Goal: Obtain resource: Obtain resource

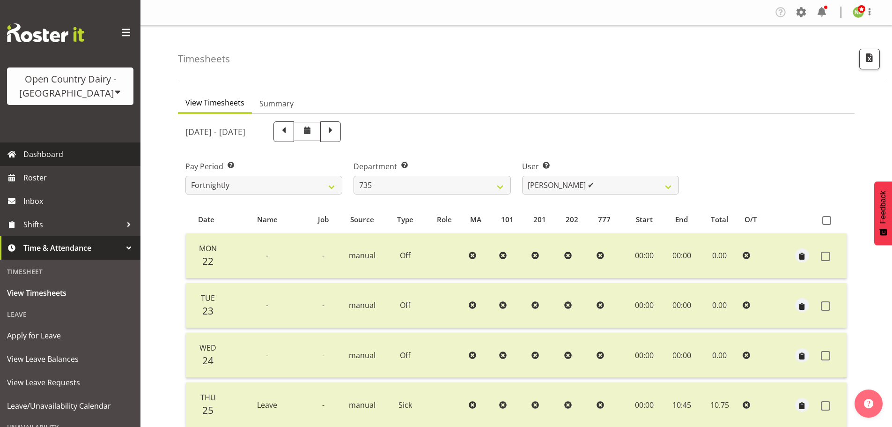
select select "909"
select select "10091"
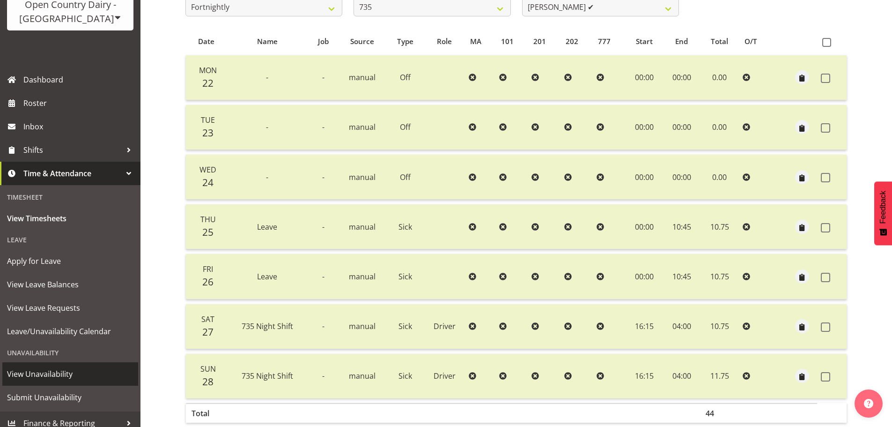
scroll to position [82, 0]
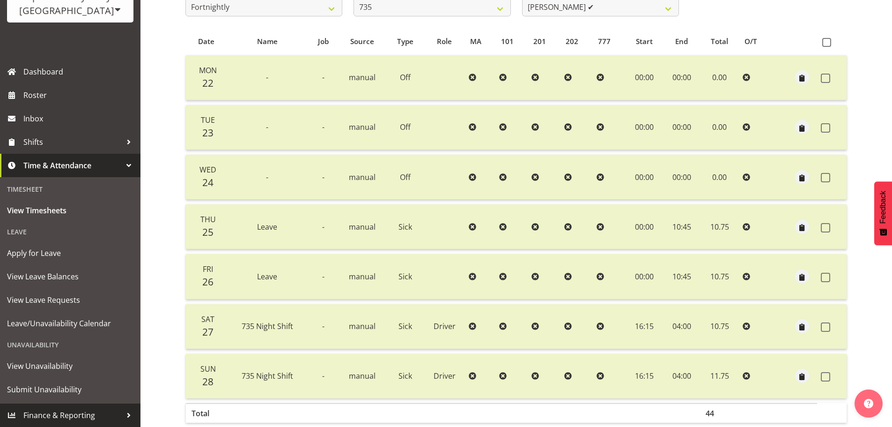
click at [74, 409] on span "Finance & Reporting" at bounding box center [72, 415] width 98 height 14
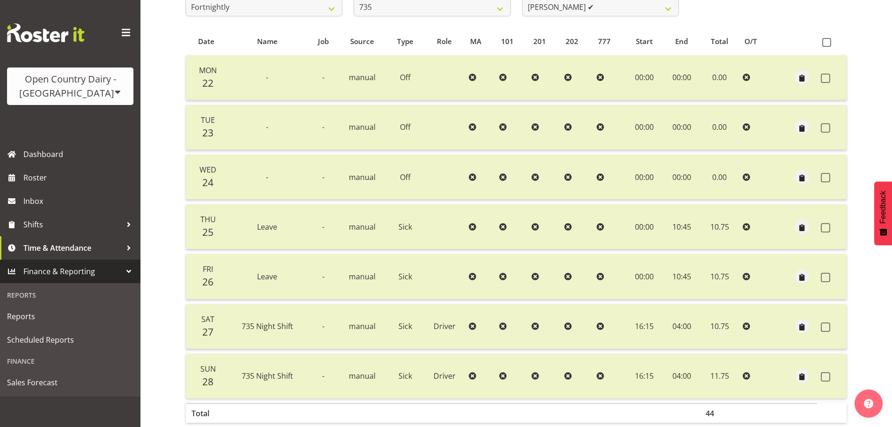
scroll to position [0, 0]
click at [48, 321] on span "Reports" at bounding box center [70, 316] width 126 height 14
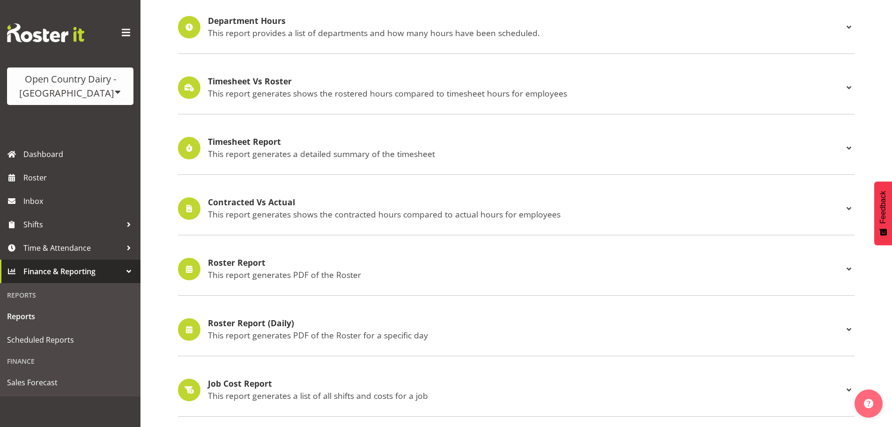
scroll to position [187, 0]
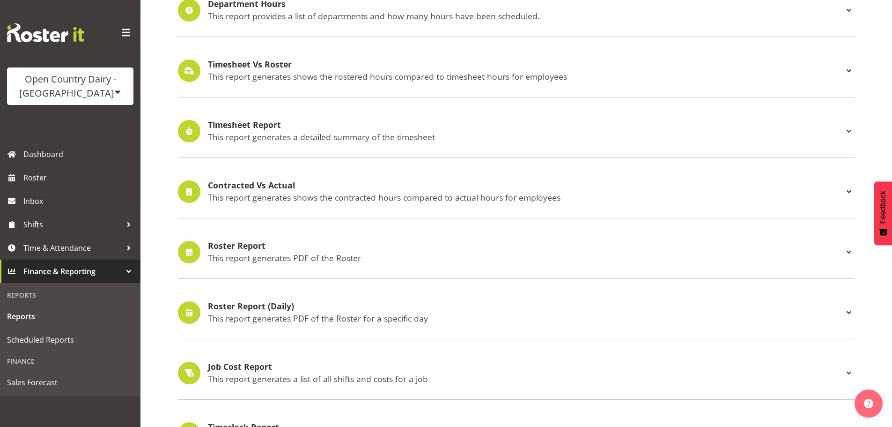
click at [276, 310] on h4 "Roster Report (Daily)" at bounding box center [525, 306] width 635 height 9
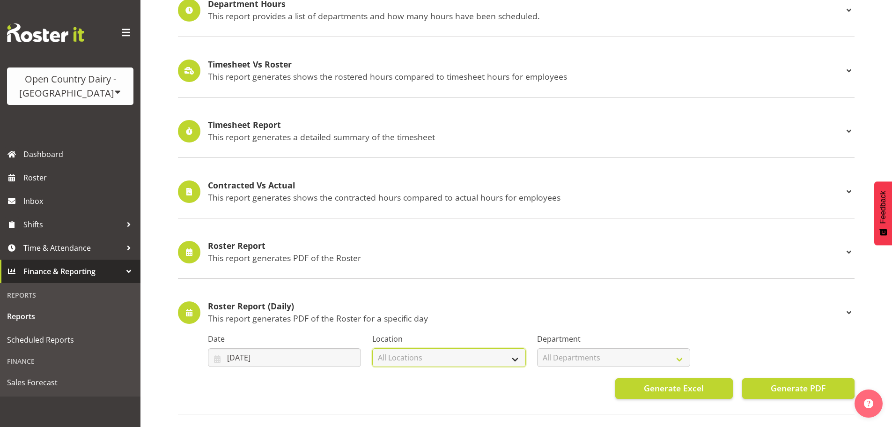
click at [493, 354] on select "All Locations Awarua Milk Awarua Office Freight Horotiu office Waharoa Office W…" at bounding box center [448, 357] width 153 height 19
drag, startPoint x: 481, startPoint y: 380, endPoint x: 486, endPoint y: 378, distance: 5.0
click at [483, 379] on div "Generate Excel Generate PDF" at bounding box center [531, 388] width 647 height 21
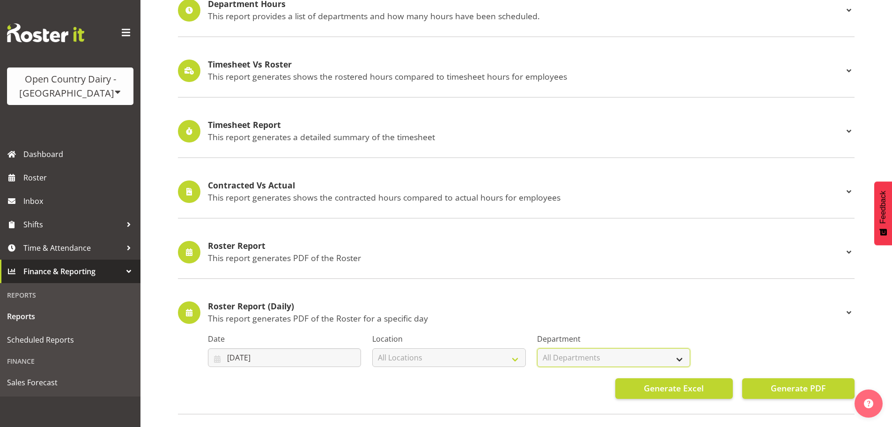
click at [687, 354] on select "All Departments" at bounding box center [613, 357] width 153 height 19
click at [729, 307] on h4 "Roster Report (Daily)" at bounding box center [525, 306] width 635 height 9
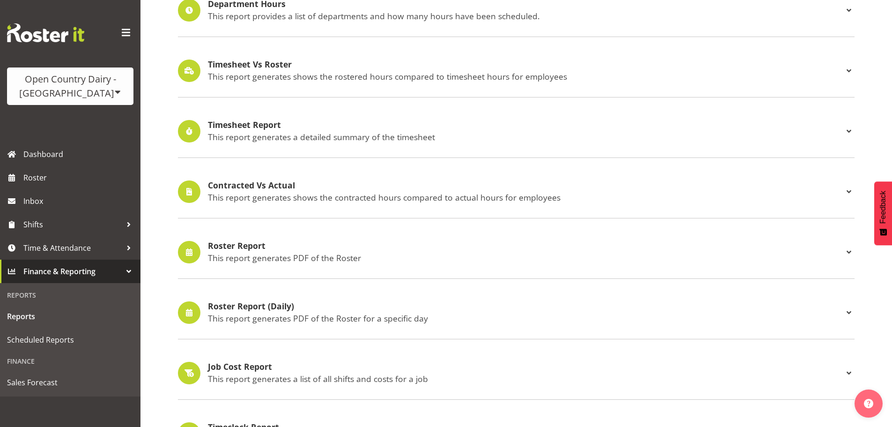
drag, startPoint x: 477, startPoint y: 313, endPoint x: 590, endPoint y: 365, distance: 124.3
click at [478, 313] on p "This report generates PDF of the Roster for a specific day" at bounding box center [525, 318] width 635 height 10
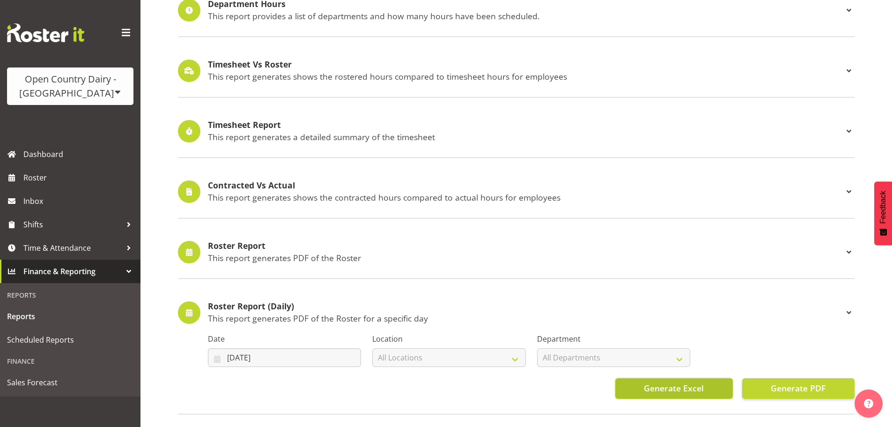
click at [656, 384] on span "Generate Excel" at bounding box center [674, 388] width 60 height 12
